Goal: Obtain resource: Obtain resource

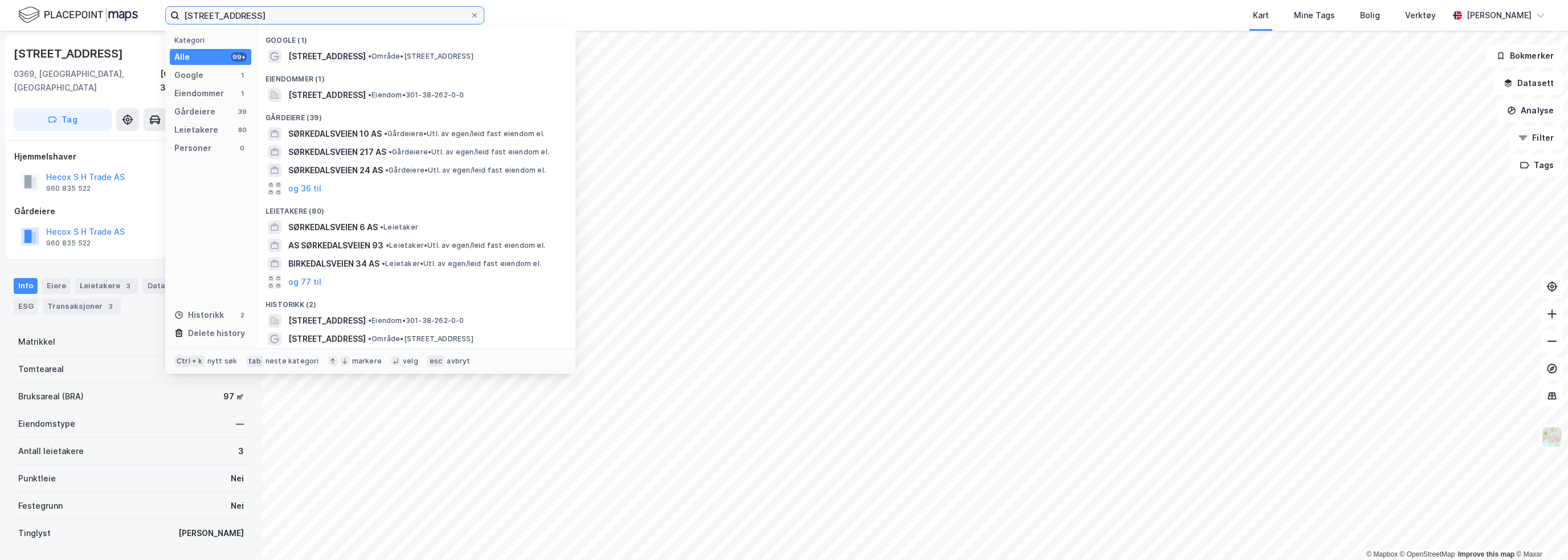
drag, startPoint x: 273, startPoint y: 15, endPoint x: -41, endPoint y: 27, distance: 314.2
click at [0, 27] on html "Sørkedalsveien 1F Kategori Alle 99+ Google 1 Eiendommer 1 Gårdeiere 39 Leietake…" at bounding box center [784, 280] width 1568 height 560
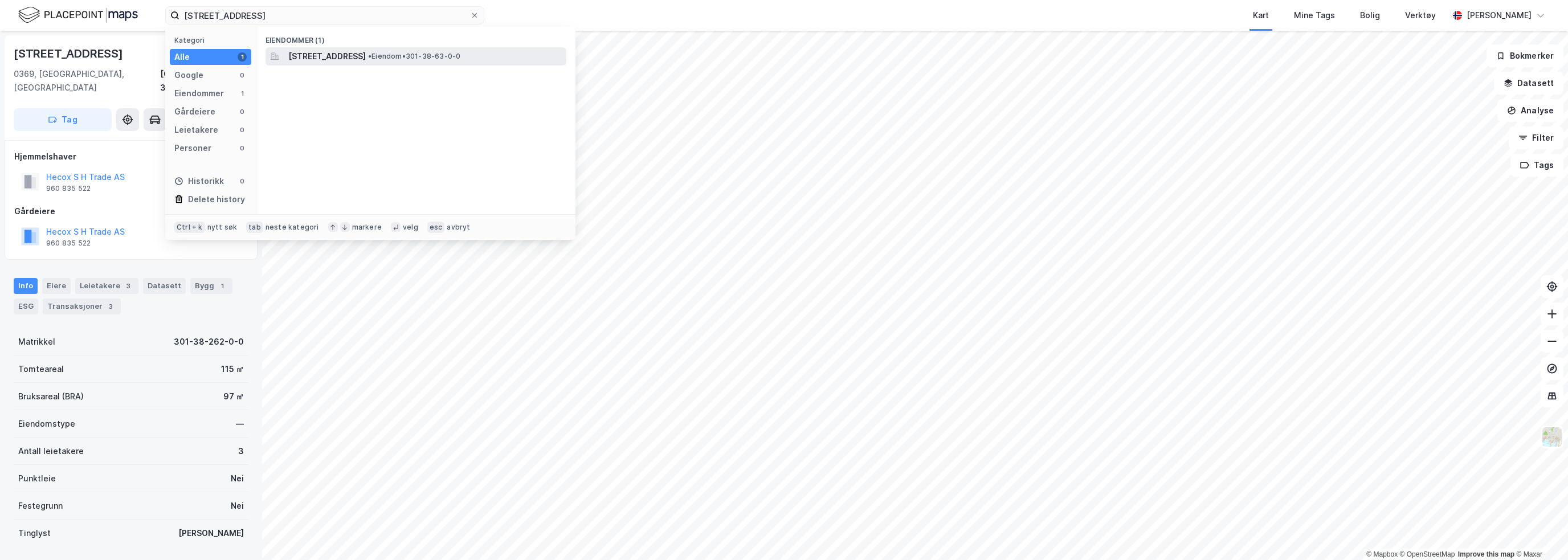
click at [332, 56] on span "[STREET_ADDRESS]" at bounding box center [326, 56] width 77 height 13
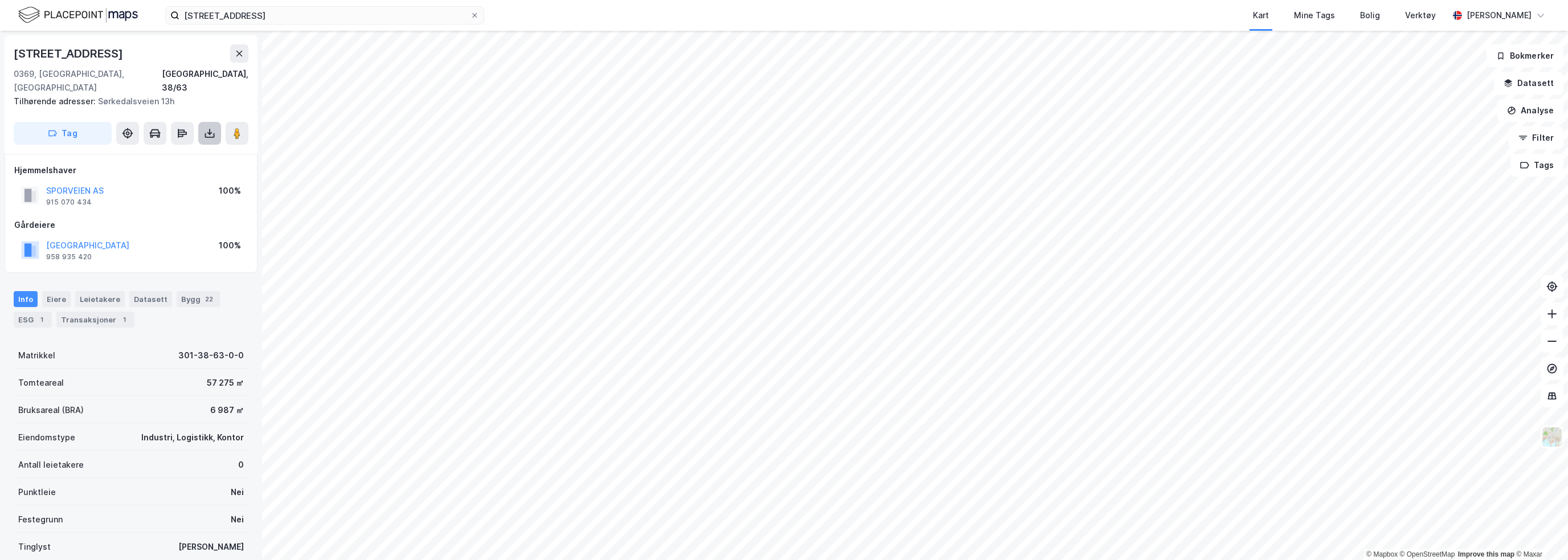
click at [208, 128] on icon at bounding box center [209, 133] width 11 height 11
click at [171, 151] on div "Last ned grunnbok" at bounding box center [153, 156] width 66 height 9
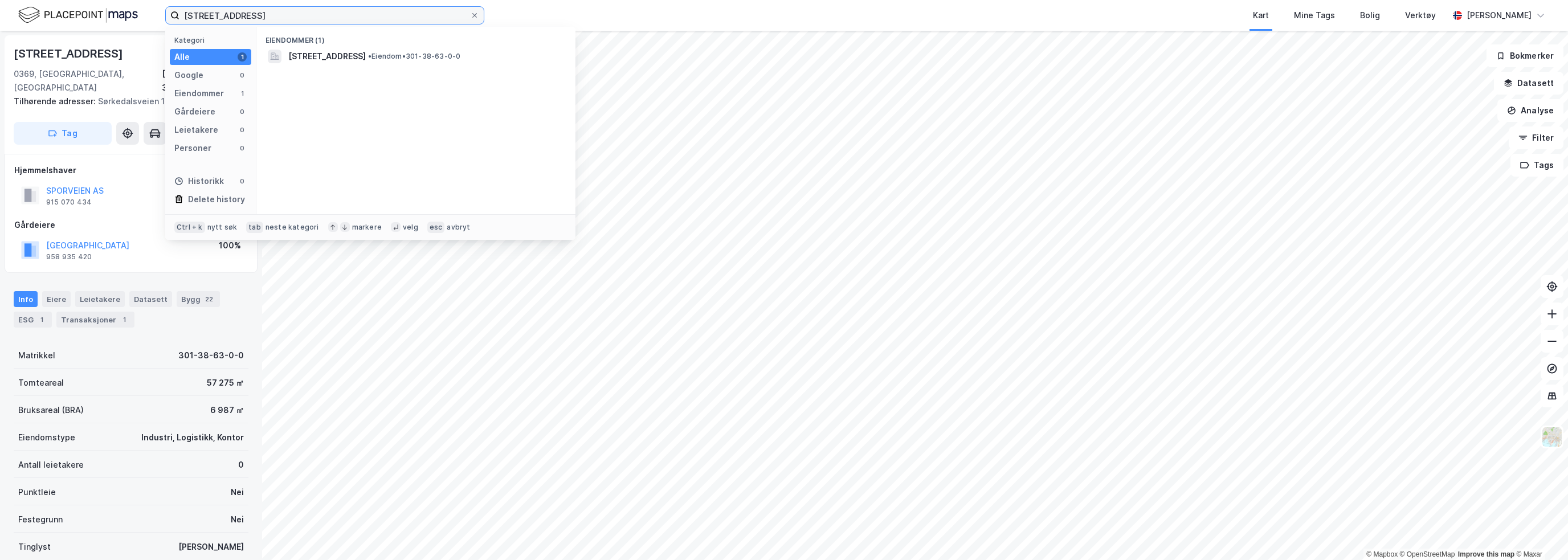
click at [208, 14] on input "[STREET_ADDRESS]" at bounding box center [324, 15] width 291 height 17
type input "[STREET_ADDRESS]"
click at [331, 56] on span "[STREET_ADDRESS]" at bounding box center [326, 56] width 77 height 13
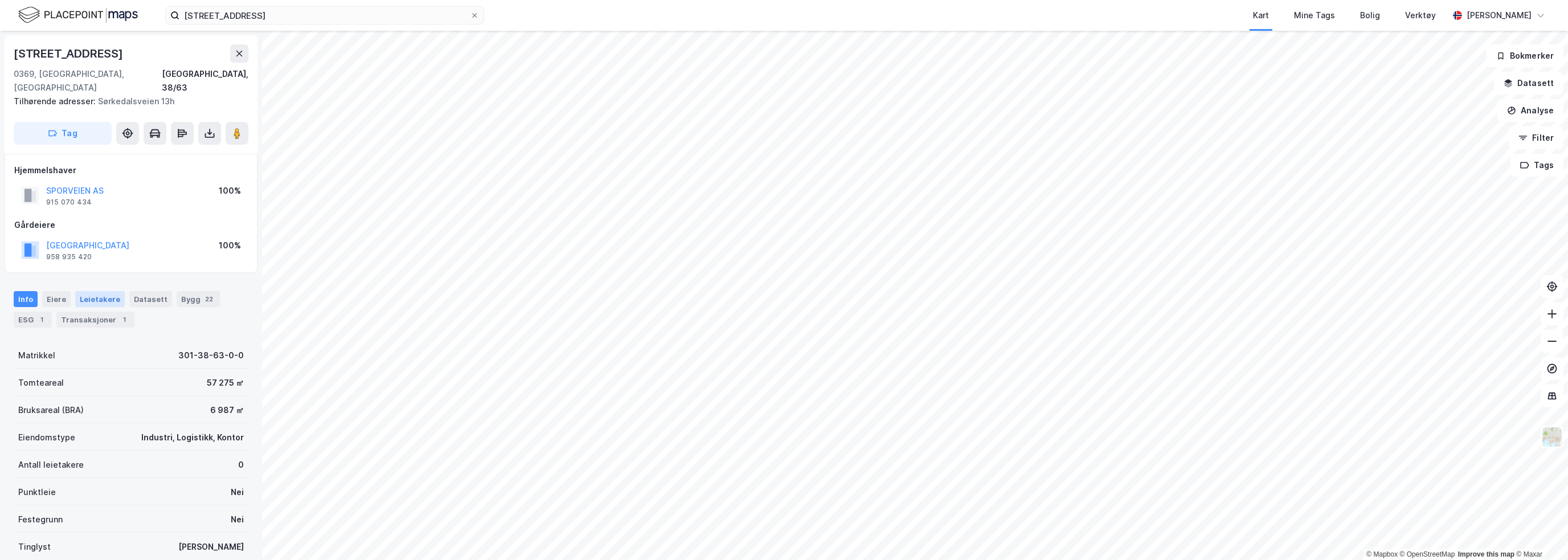
click at [92, 291] on div "Leietakere" at bounding box center [100, 299] width 50 height 16
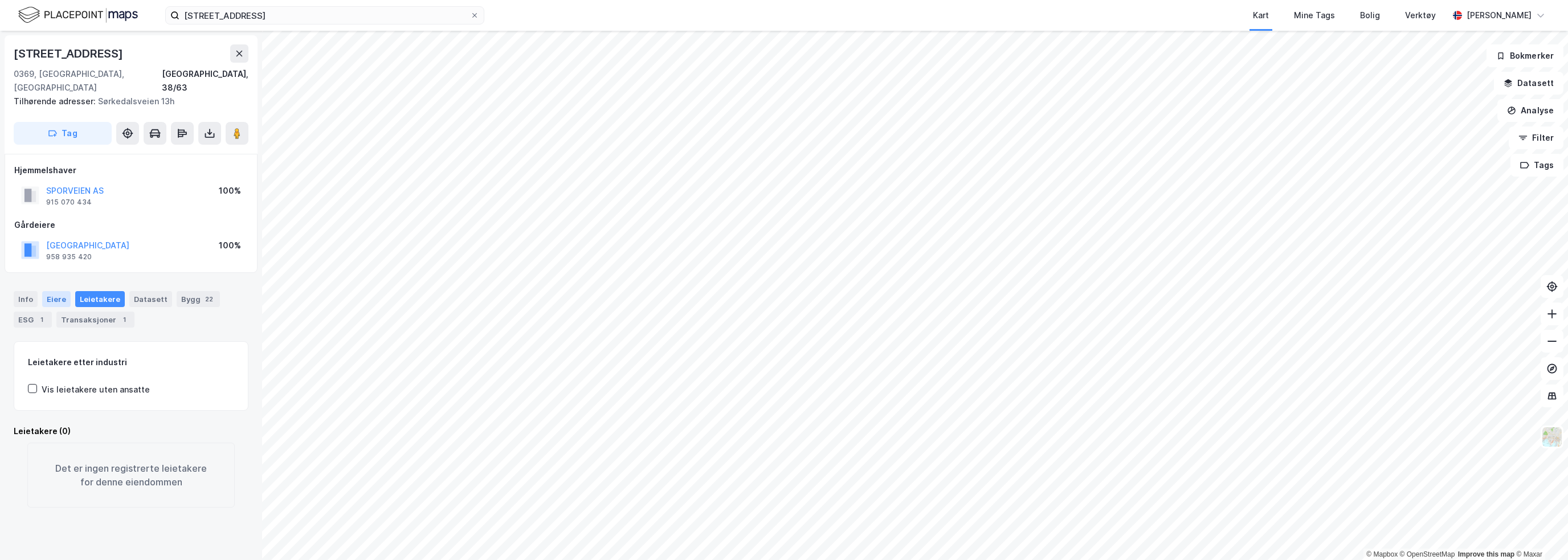
click at [61, 291] on div "Eiere" at bounding box center [56, 299] width 29 height 16
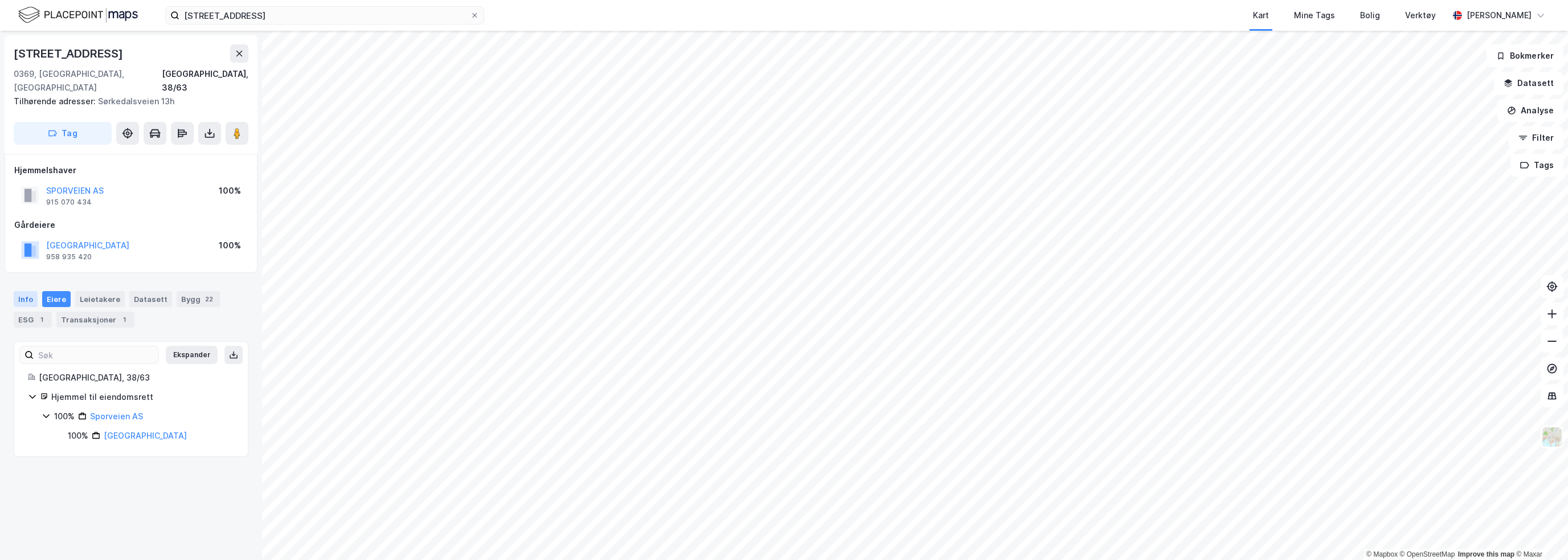
click at [27, 291] on div "Info" at bounding box center [25, 299] width 24 height 16
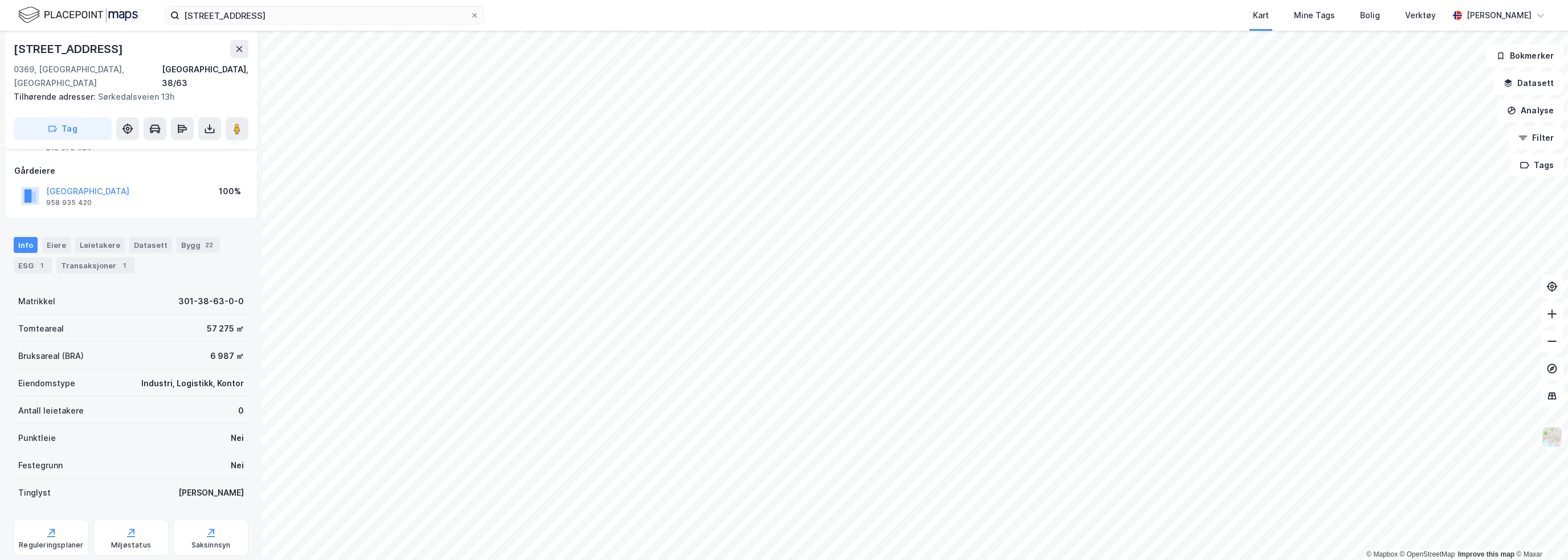
scroll to position [73, 0]
